Goal: Navigation & Orientation: Find specific page/section

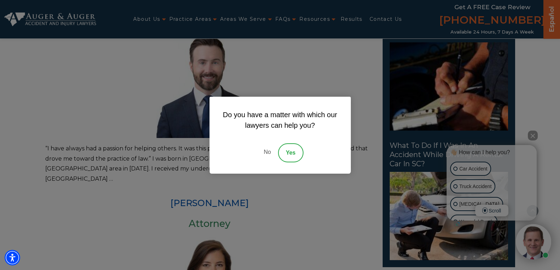
scroll to position [494, 0]
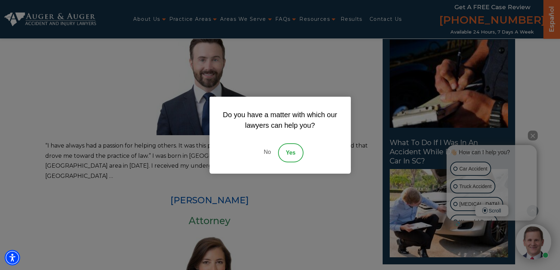
click at [265, 150] on link "No" at bounding box center [266, 152] width 21 height 19
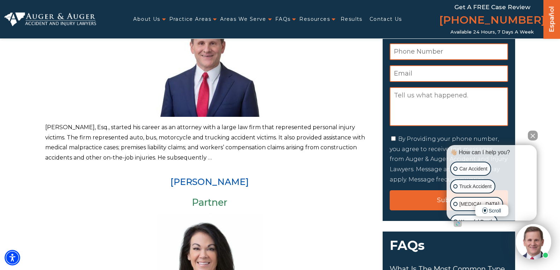
scroll to position [120, 0]
